Goal: Subscribe to service/newsletter

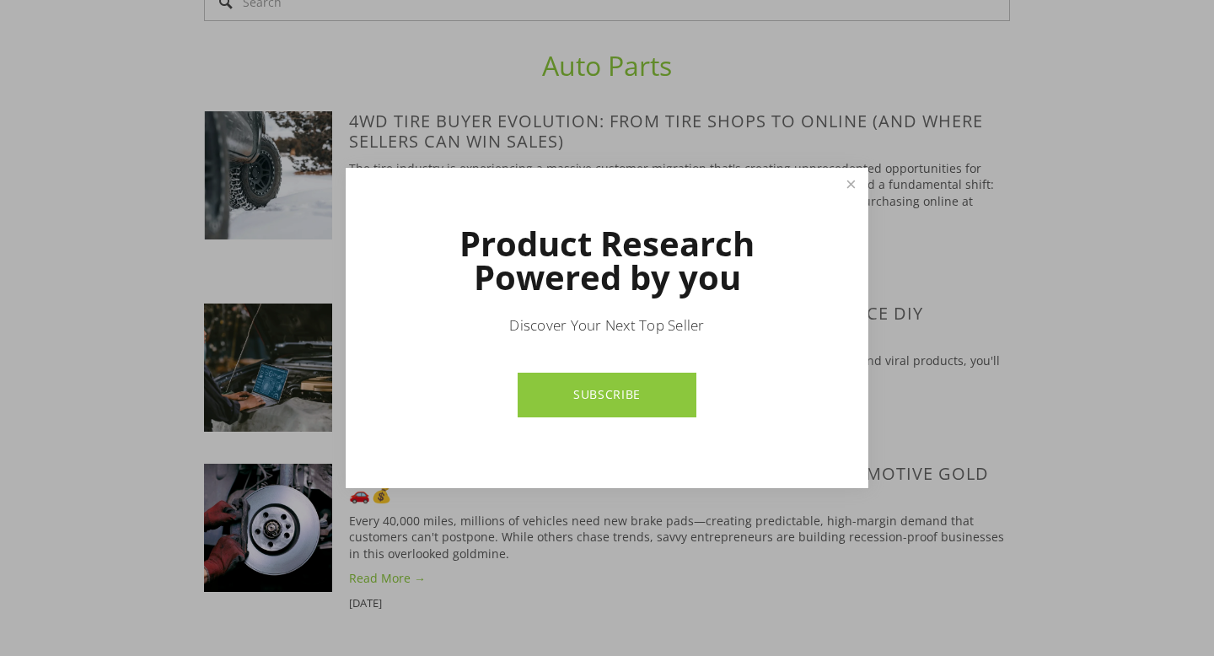
scroll to position [1510, 0]
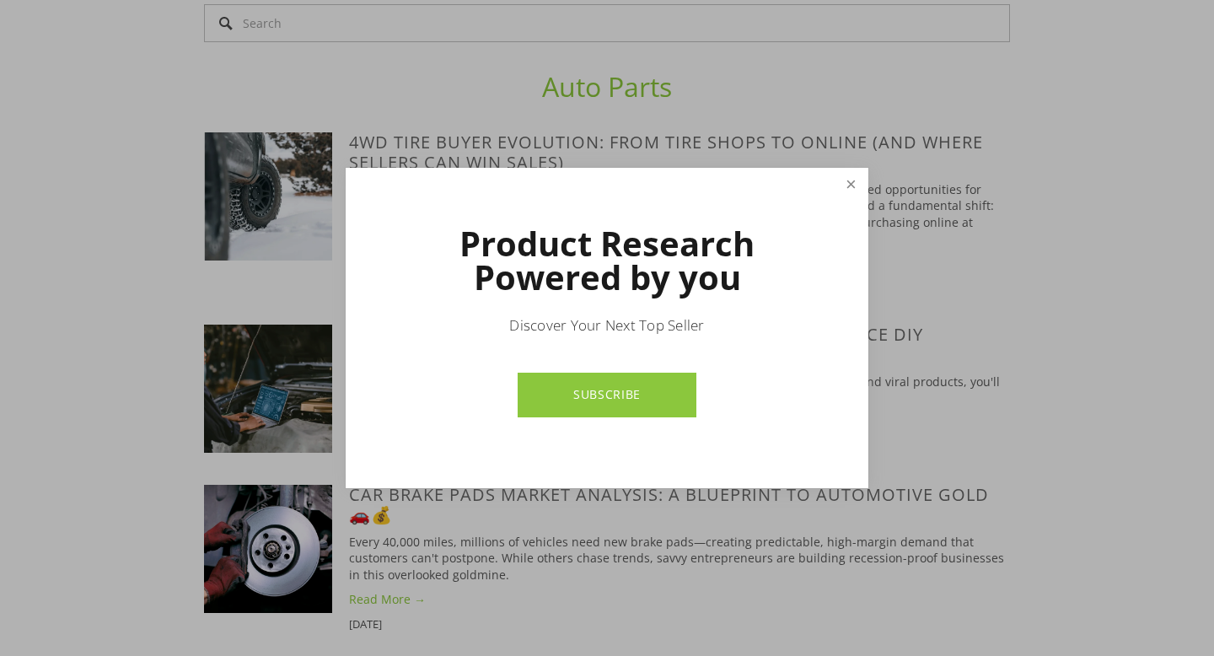
click at [844, 187] on link "Close" at bounding box center [850, 184] width 29 height 29
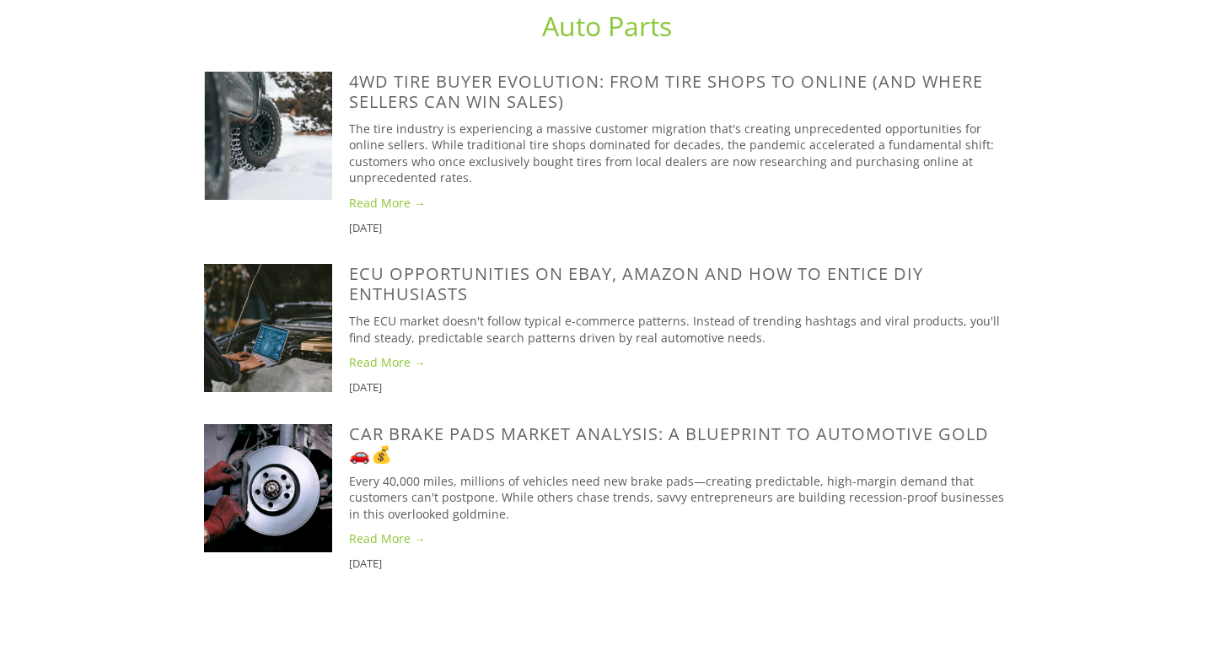
scroll to position [1578, 0]
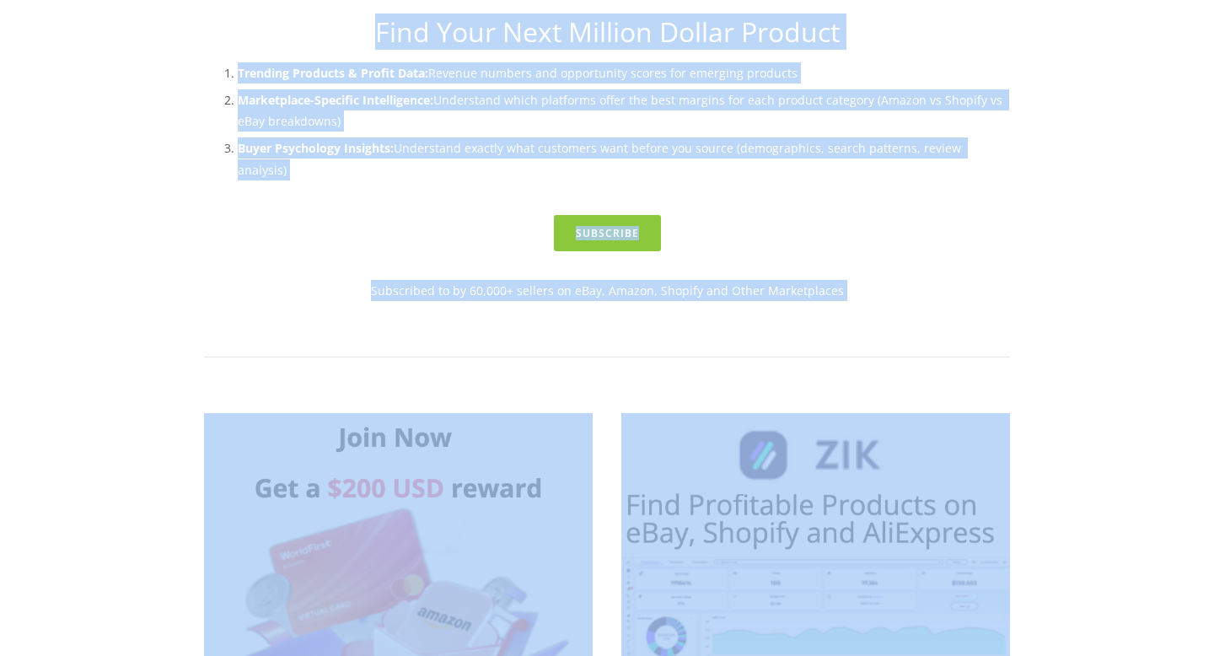
drag, startPoint x: 1136, startPoint y: 297, endPoint x: 1113, endPoint y: -40, distance: 337.0
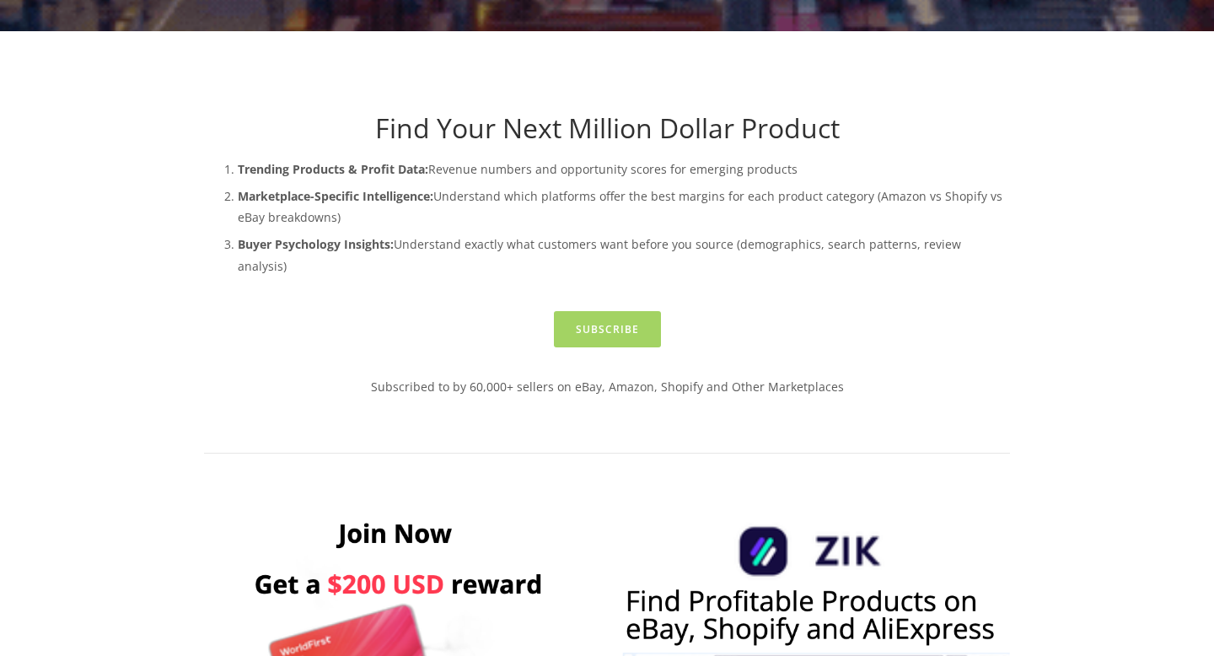
click at [628, 311] on link "Subscribe" at bounding box center [607, 329] width 107 height 36
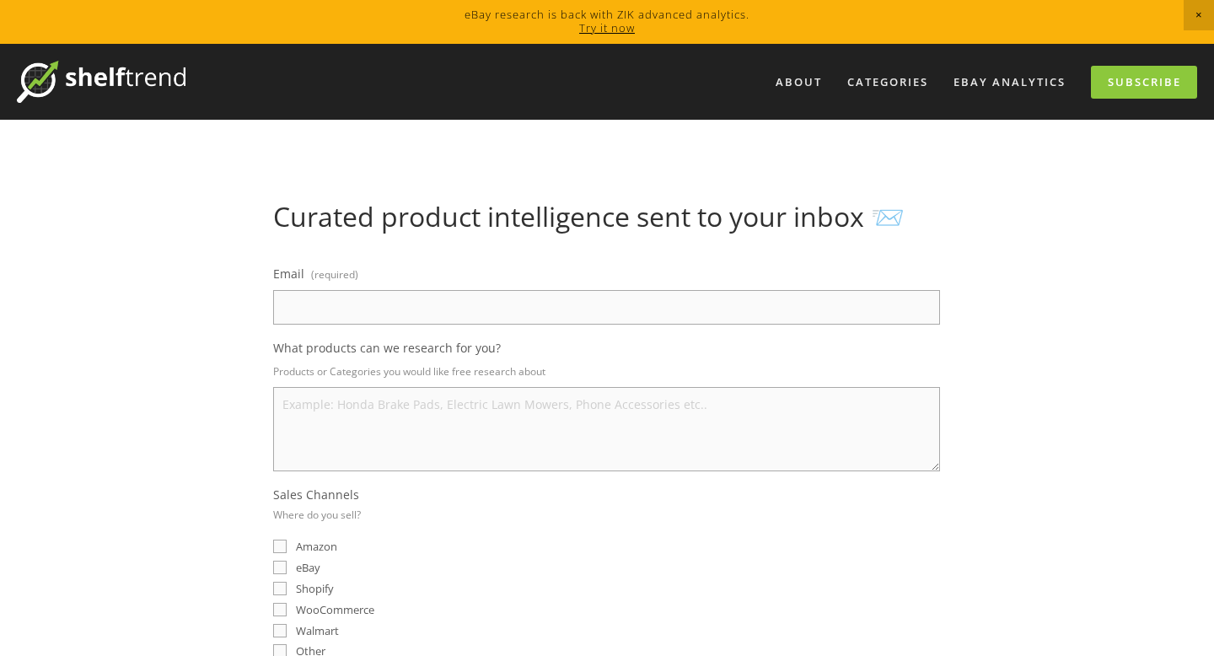
click at [367, 303] on input "Email (required)" at bounding box center [606, 307] width 667 height 35
type input "zizo.manona@.co.za"
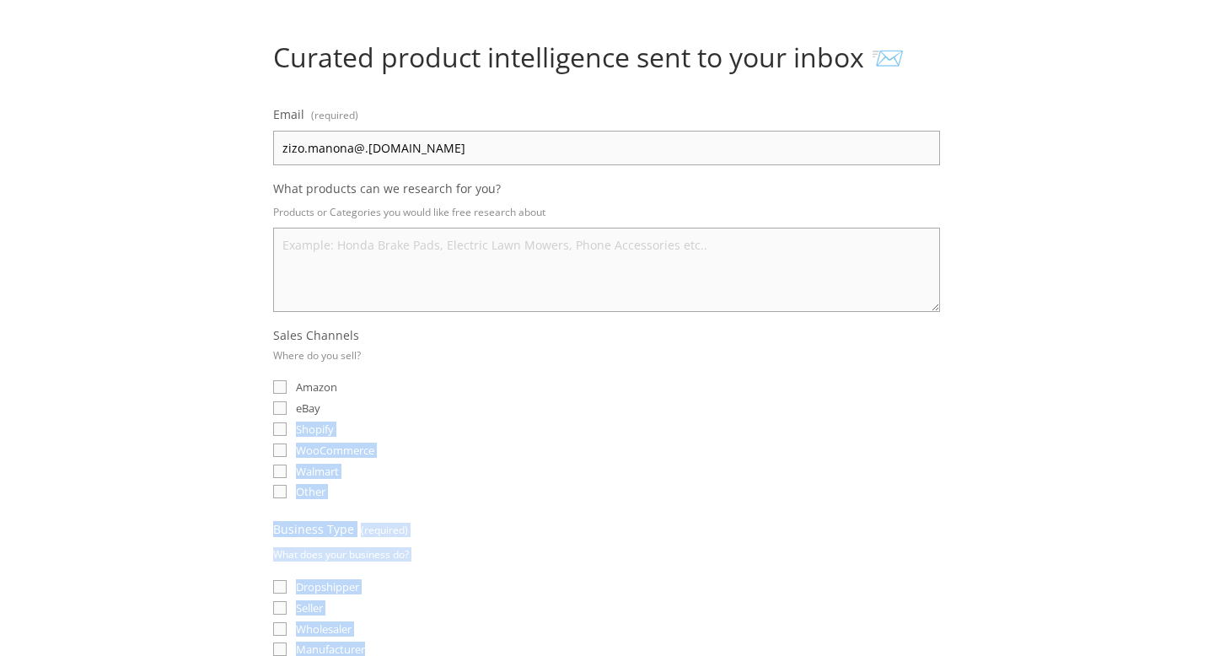
drag, startPoint x: 441, startPoint y: 561, endPoint x: 441, endPoint y: 655, distance: 93.5
click at [441, 655] on html "eBay research is back with ZIK advanced analytics. Try it now About Categories …" at bounding box center [607, 579] width 1214 height 1477
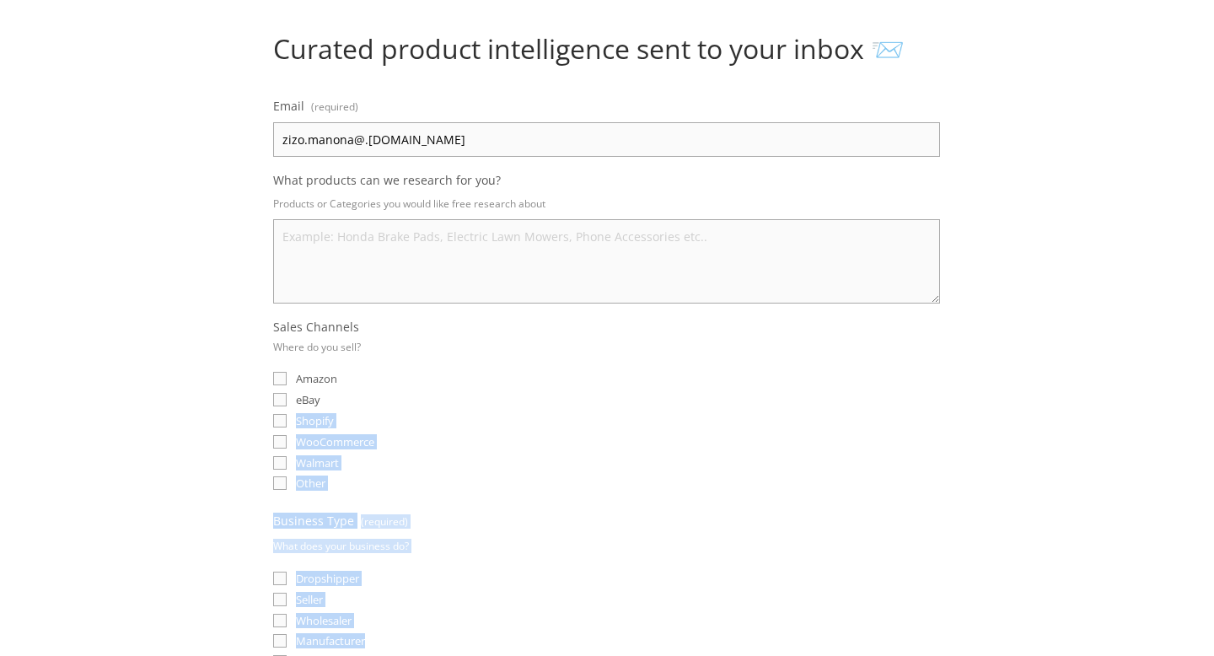
click at [184, 417] on main "Curated product intelligence sent to your inbox 📨 Email (required) zizo.manona@…" at bounding box center [607, 488] width 860 height 1072
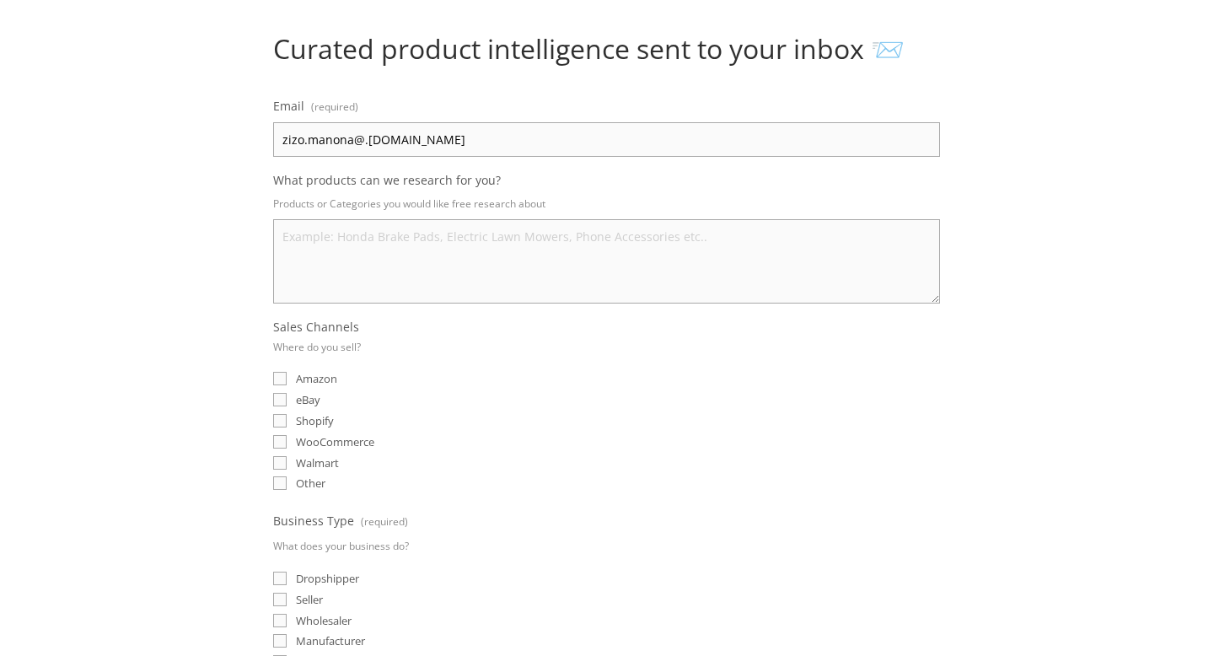
click at [281, 395] on input "eBay" at bounding box center [279, 399] width 13 height 13
checkbox input "true"
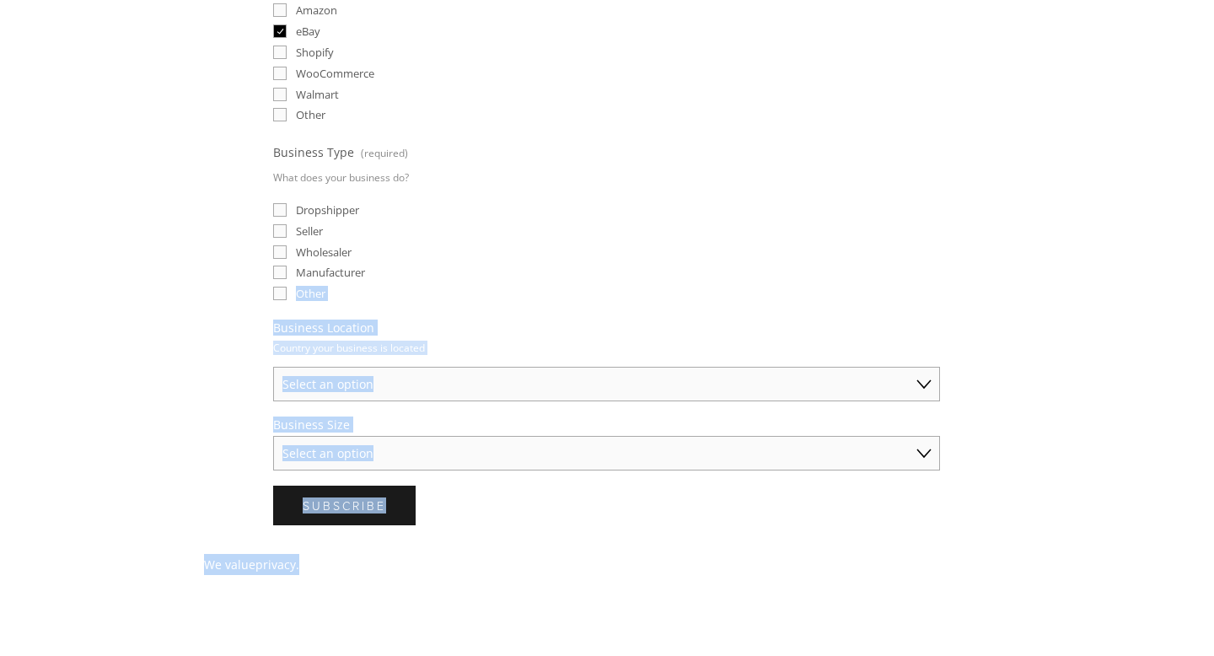
drag, startPoint x: 782, startPoint y: 631, endPoint x: 782, endPoint y: 648, distance: 16.9
click at [783, 652] on html "eBay research is back with ZIK advanced analytics. Try it now About Categories …" at bounding box center [607, 202] width 1214 height 1477
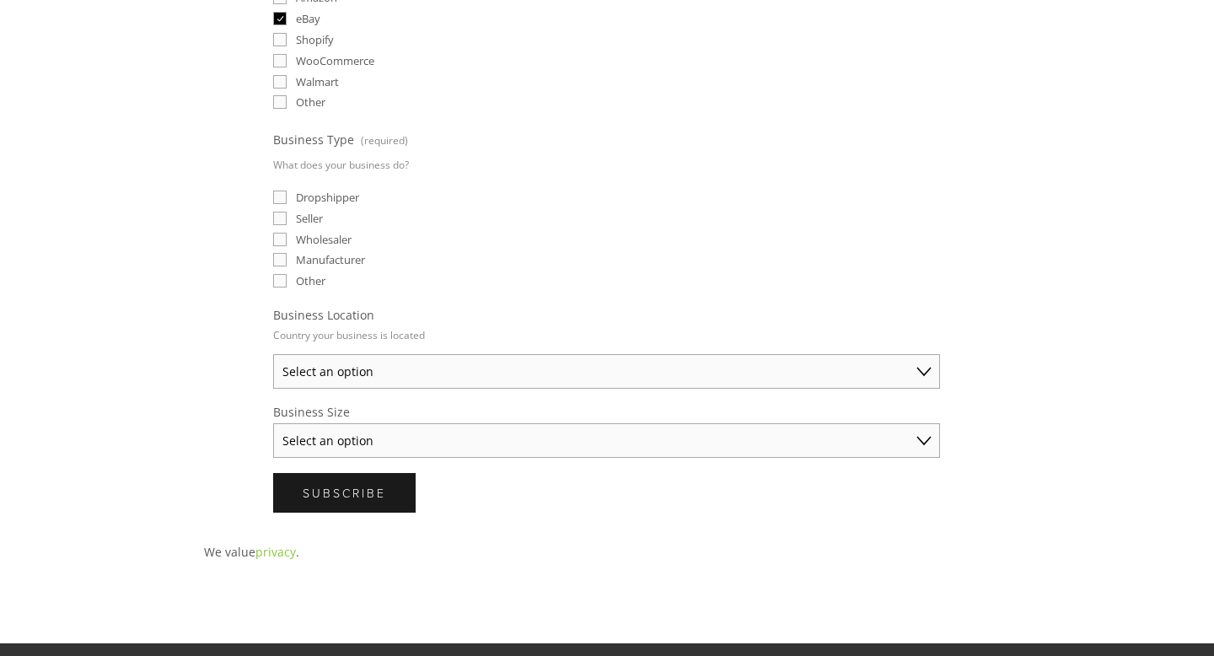
click at [182, 442] on main "Curated product intelligence sent to your inbox 📨 Email (required) zizo.manona@…" at bounding box center [607, 107] width 860 height 1072
click at [280, 198] on input "Dropshipper" at bounding box center [279, 196] width 13 height 13
checkbox input "true"
click at [378, 354] on select "Select an option Australia United States United Kingdom China Japan Germany Can…" at bounding box center [606, 371] width 667 height 35
select select "Other"
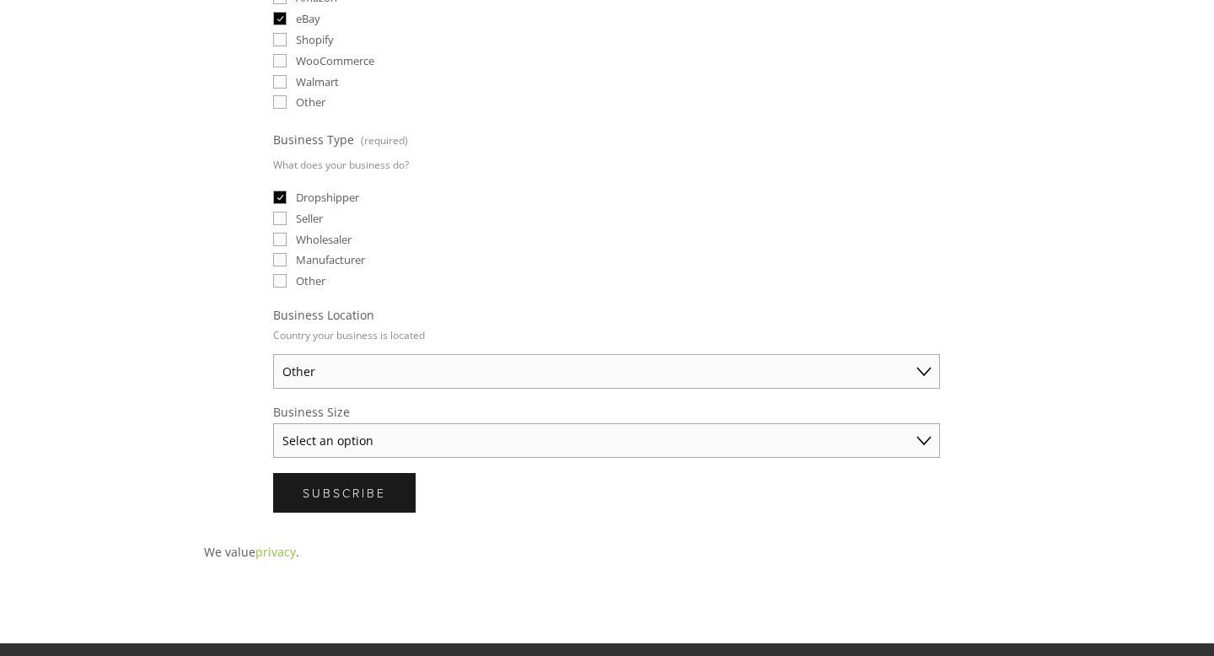
click at [273, 354] on select "Select an option Australia United States United Kingdom China Japan Germany Can…" at bounding box center [606, 371] width 667 height 35
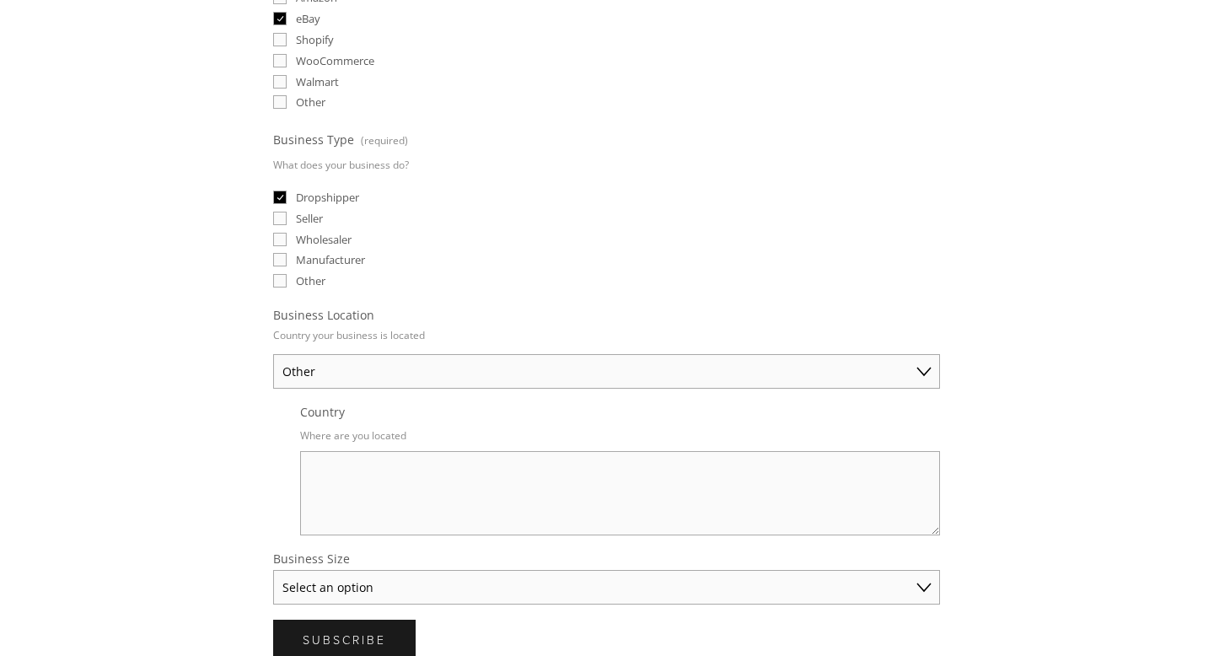
click at [347, 464] on textarea "Country" at bounding box center [620, 493] width 640 height 84
type textarea "South Africa"
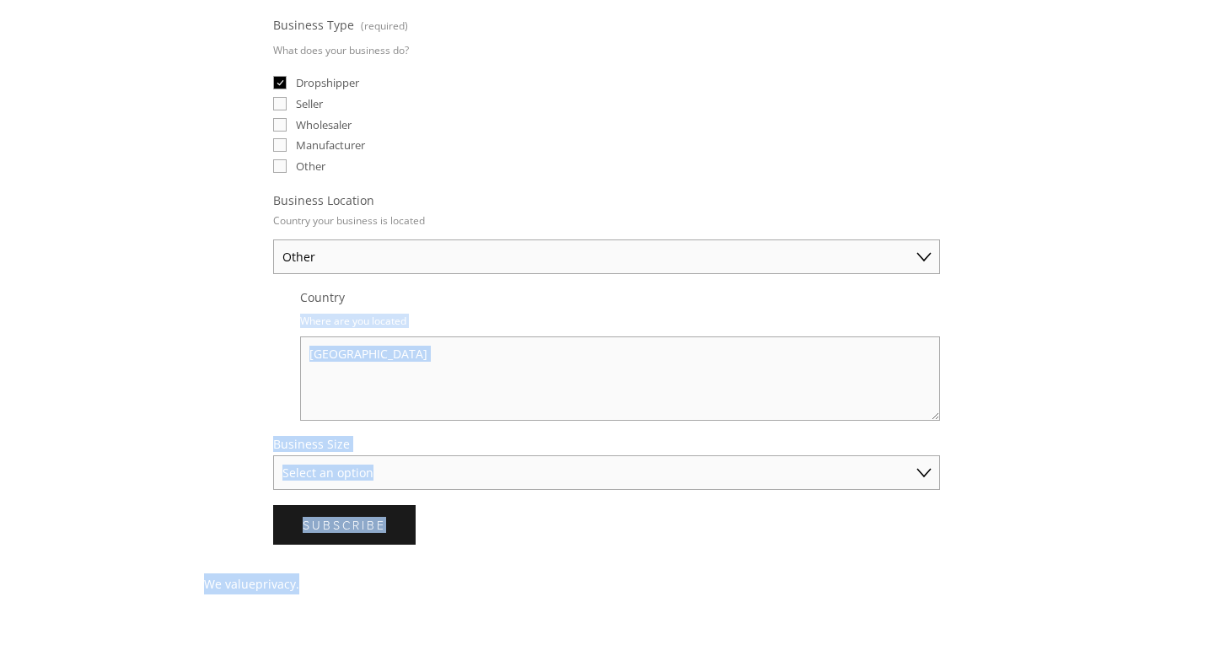
scroll to position [751, 0]
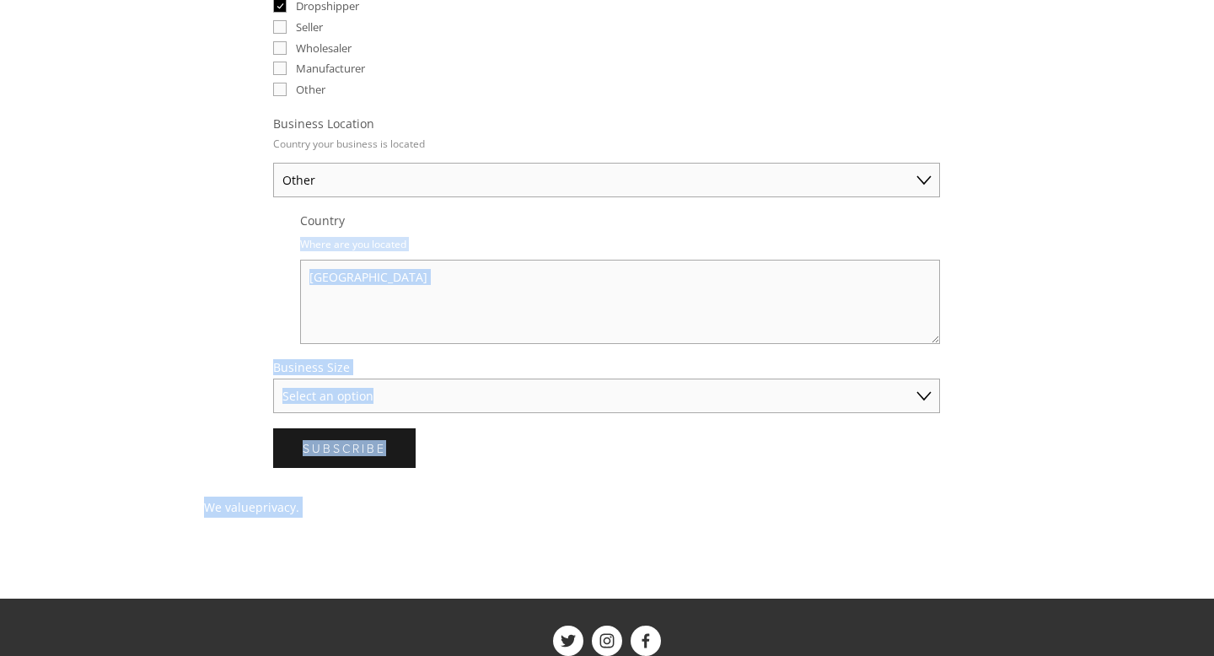
drag, startPoint x: 205, startPoint y: 504, endPoint x: 301, endPoint y: 641, distance: 167.6
click at [303, 649] on html "eBay research is back with ZIK advanced analytics. Try it now About Categories …" at bounding box center [607, 72] width 1214 height 1624
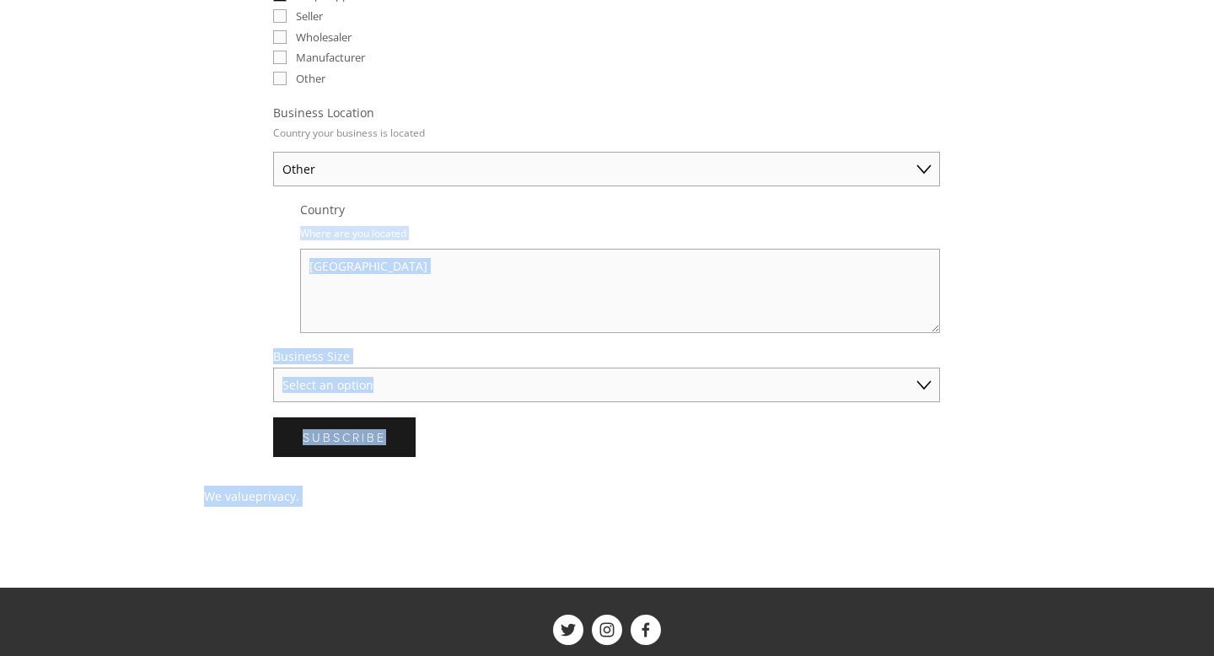
click at [440, 377] on select "Select an option Solo Merchant (under $50K annual sales) Small Business ($50K -…" at bounding box center [606, 384] width 667 height 35
select select "Solo Merchant (under $50K annual sales)"
click at [273, 367] on select "Select an option Solo Merchant (under $50K annual sales) Small Business ($50K -…" at bounding box center [606, 384] width 667 height 35
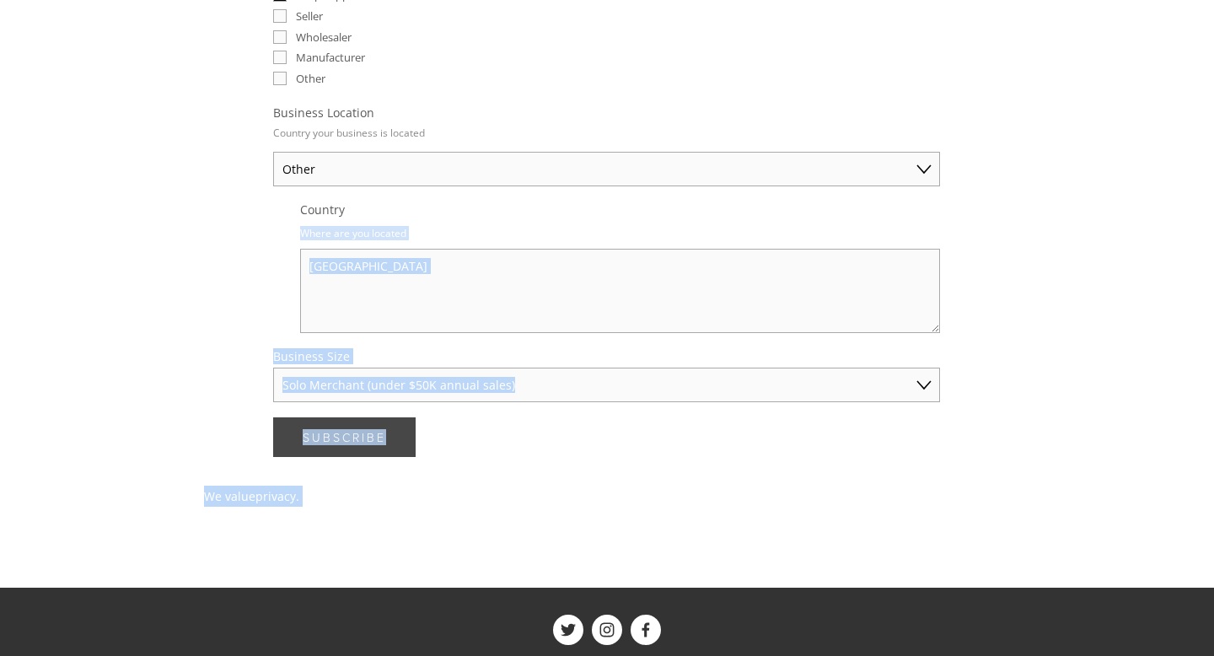
click at [371, 431] on span "Subscribe" at bounding box center [344, 437] width 83 height 16
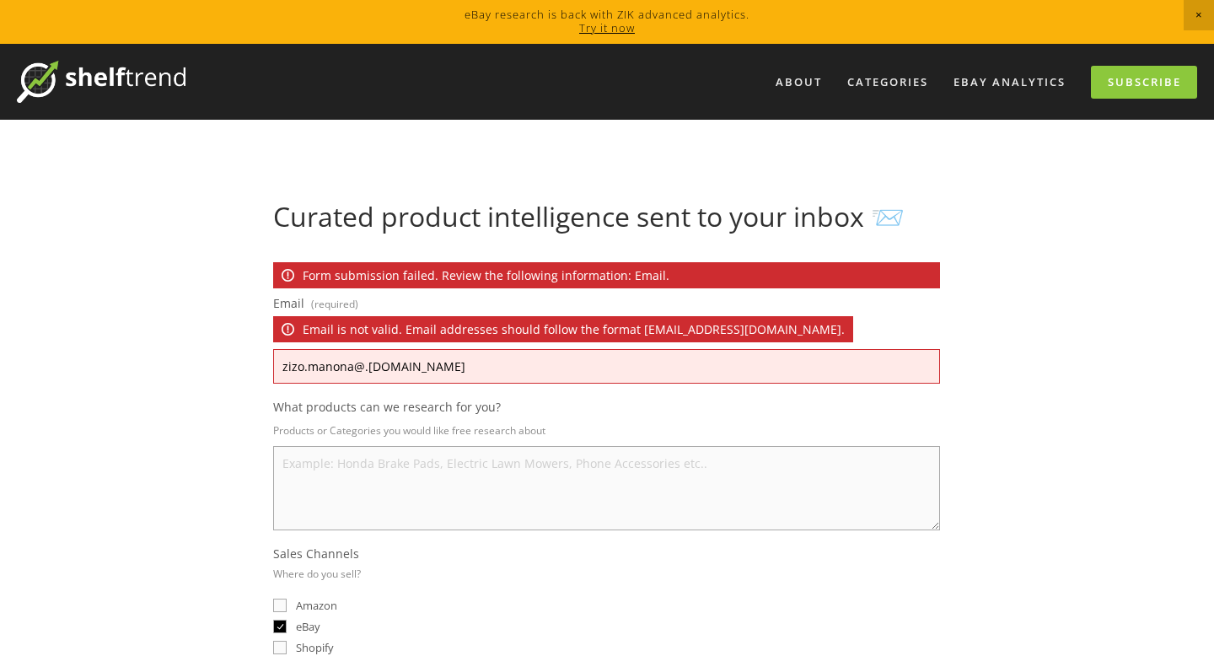
click at [402, 379] on input "zizo.manona@.co.za" at bounding box center [606, 366] width 667 height 35
click at [358, 367] on input "zizo.manona@.co.za" at bounding box center [606, 366] width 667 height 35
type input "zizo.manona@zbmgroup.co.za"
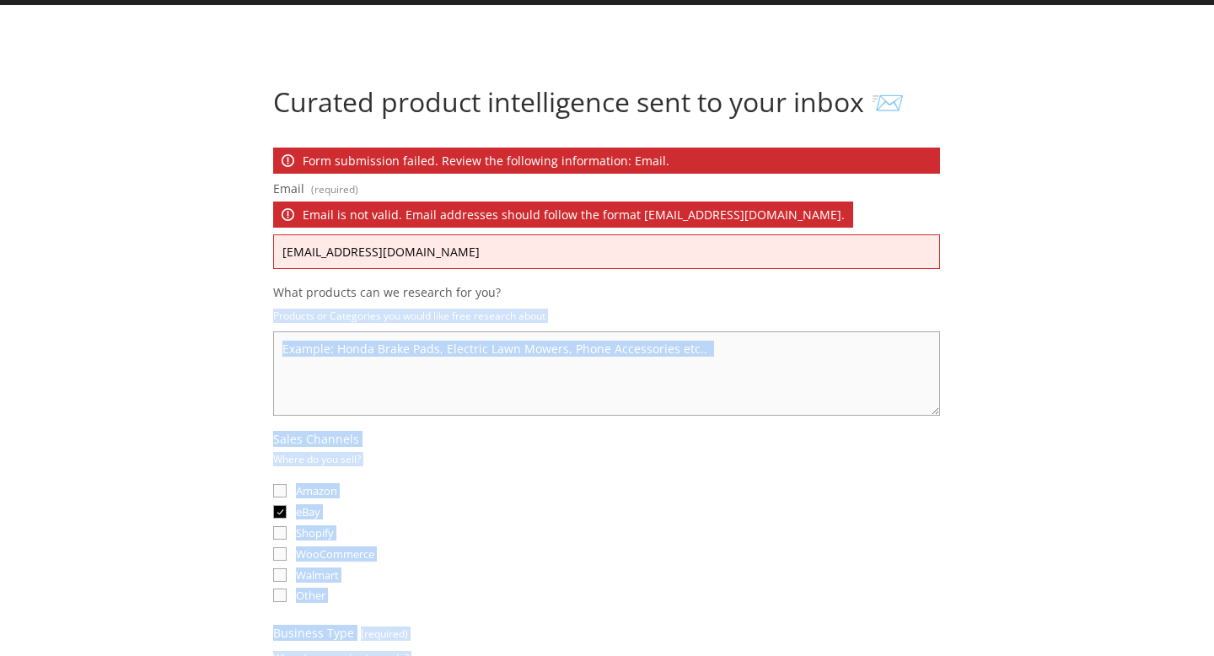
drag, startPoint x: 197, startPoint y: 442, endPoint x: 301, endPoint y: 655, distance: 236.3
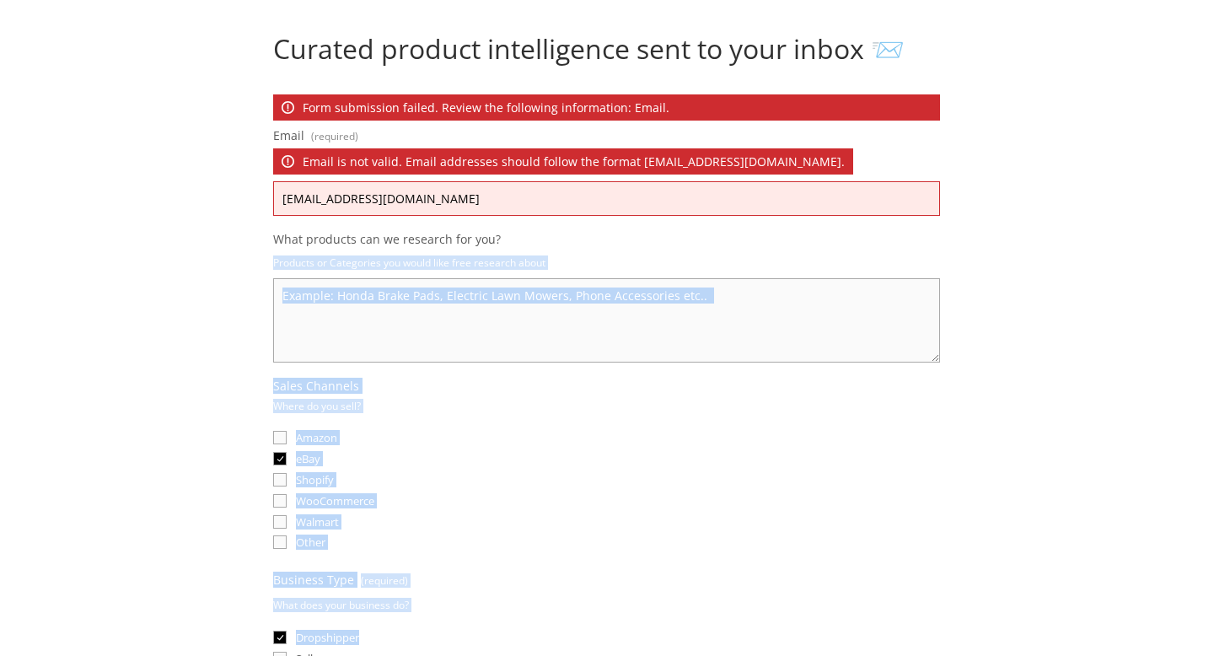
click at [344, 311] on textarea "What products can we research for you?" at bounding box center [606, 320] width 667 height 84
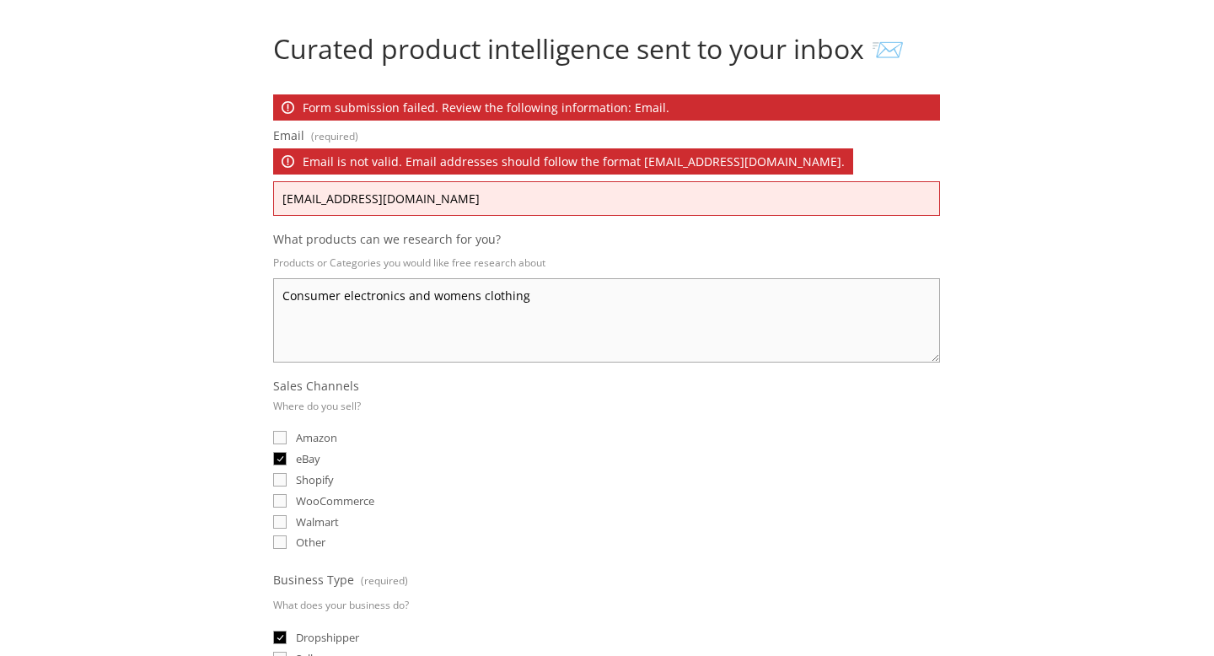
click at [471, 291] on textarea "Consumer electronics and womens clothing" at bounding box center [606, 320] width 667 height 84
type textarea "Consumer electronics and women's clothing"
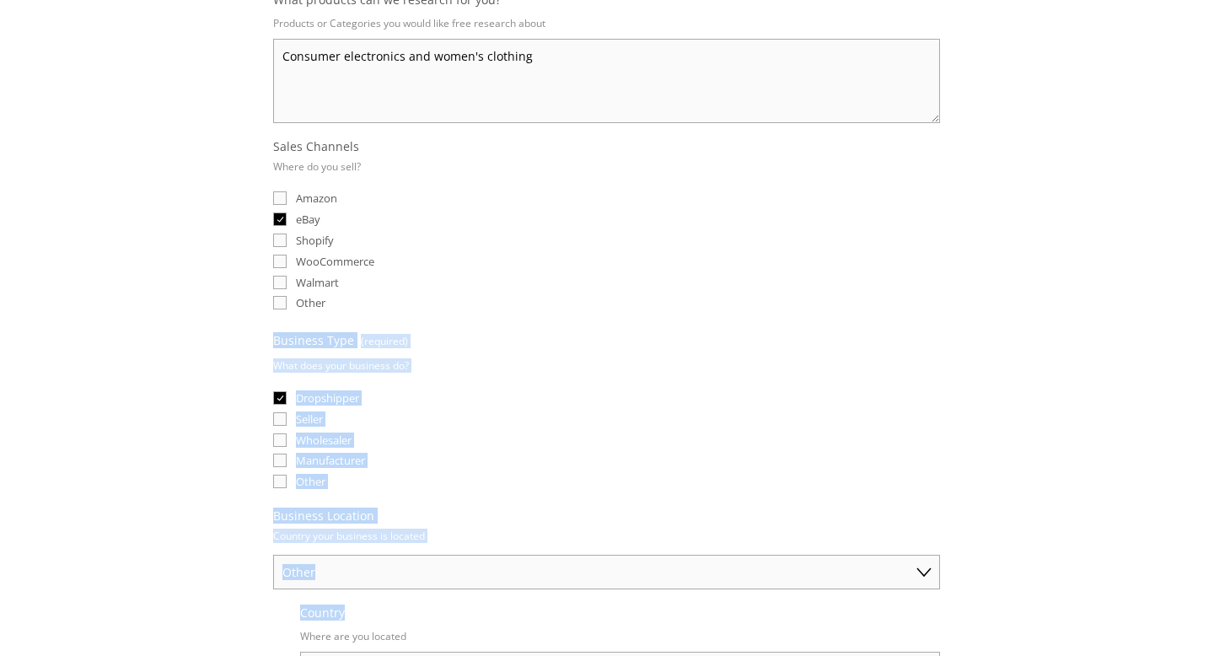
scroll to position [442, 0]
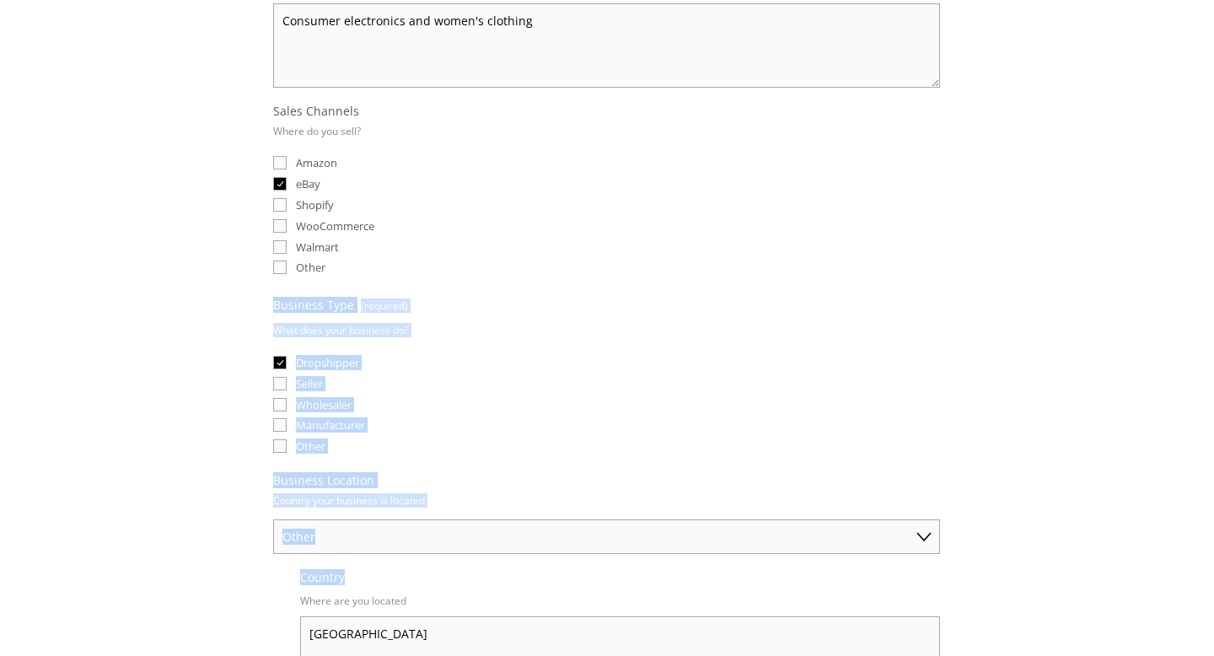
drag, startPoint x: 506, startPoint y: 544, endPoint x: 523, endPoint y: 655, distance: 111.7
click at [523, 655] on html "eBay research is back with ZIK advanced analytics. Try it now About Categories …" at bounding box center [607, 399] width 1214 height 1683
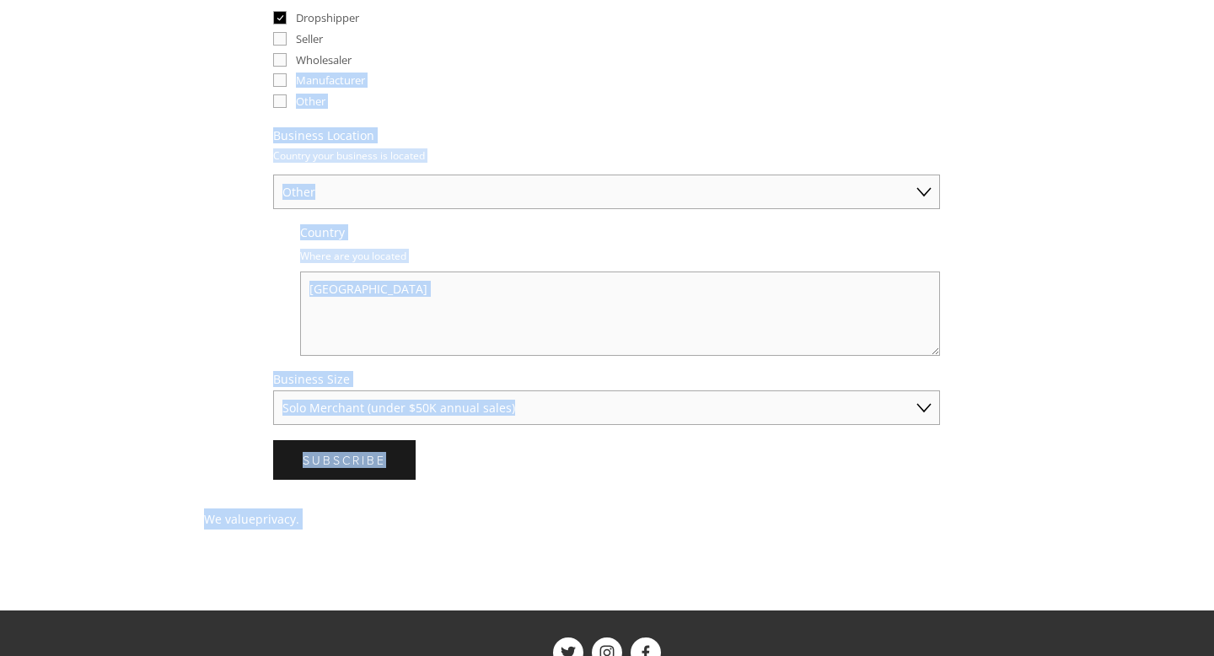
drag, startPoint x: 1042, startPoint y: 396, endPoint x: 1030, endPoint y: 655, distance: 259.0
click at [1030, 655] on html "eBay research is back with ZIK advanced analytics. Try it now About Categories …" at bounding box center [607, 54] width 1214 height 1683
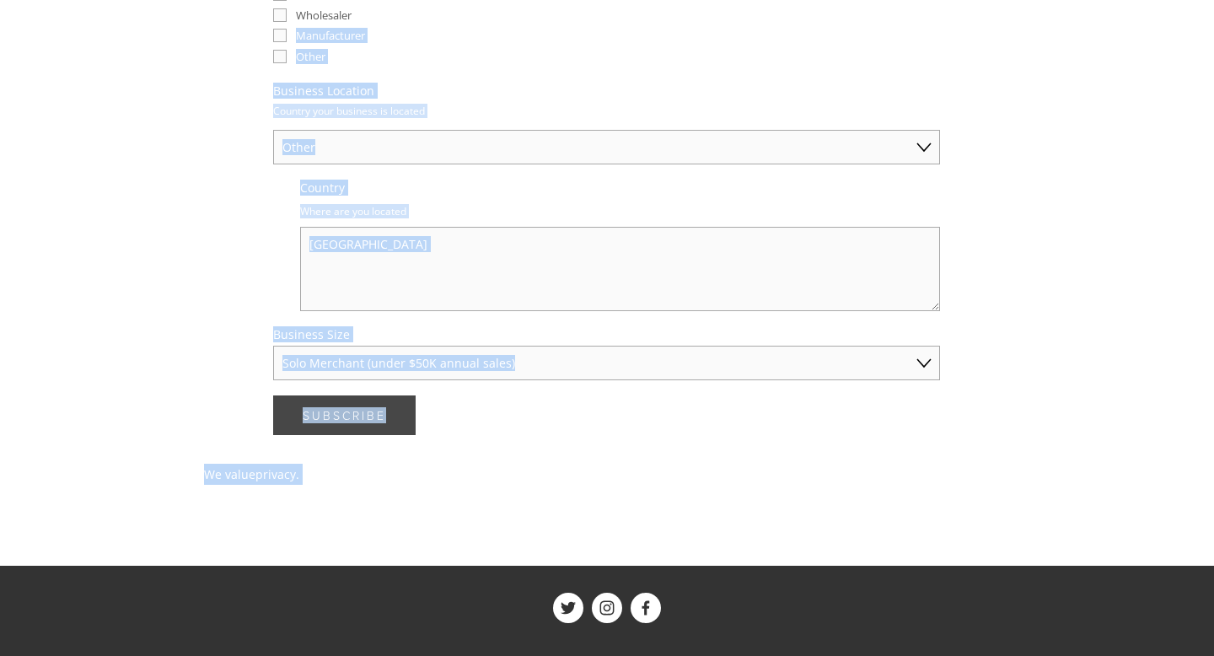
click at [352, 409] on span "Subscribe" at bounding box center [344, 415] width 83 height 16
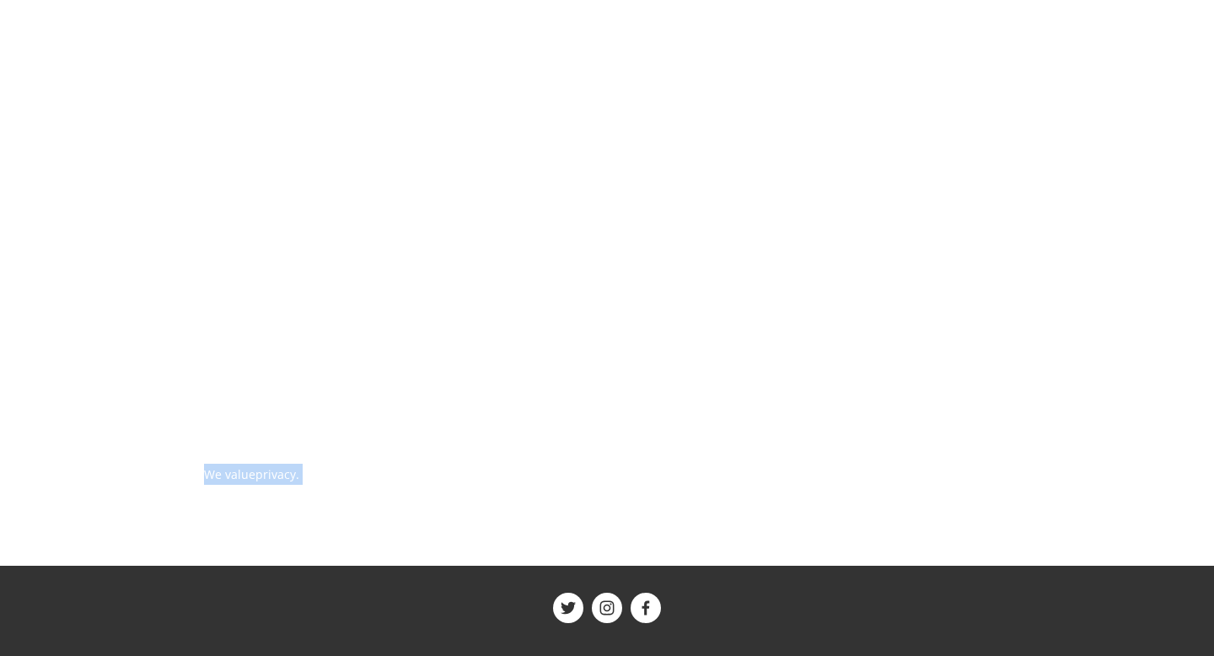
scroll to position [0, 0]
